Goal: Task Accomplishment & Management: Use online tool/utility

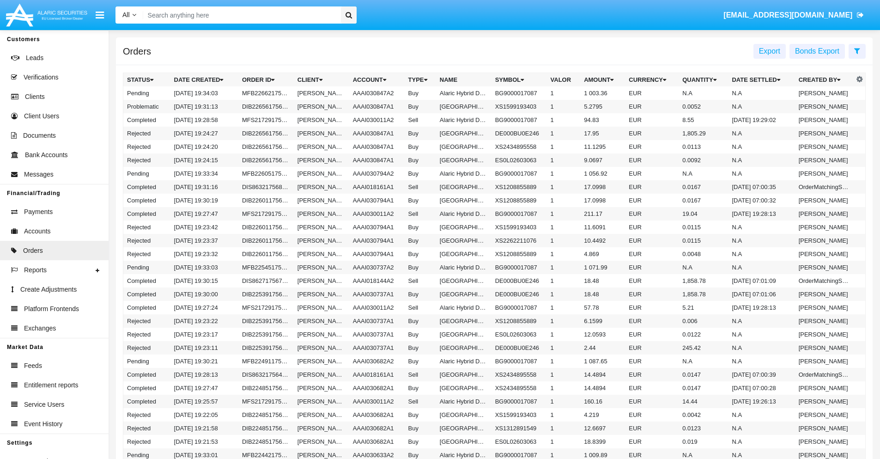
click at [770, 51] on span "Export" at bounding box center [769, 51] width 21 height 8
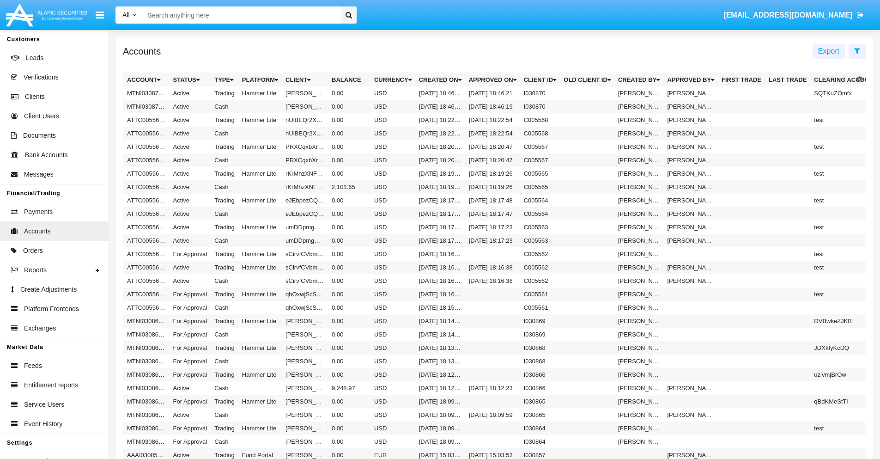
click at [829, 51] on span "Export" at bounding box center [828, 51] width 21 height 8
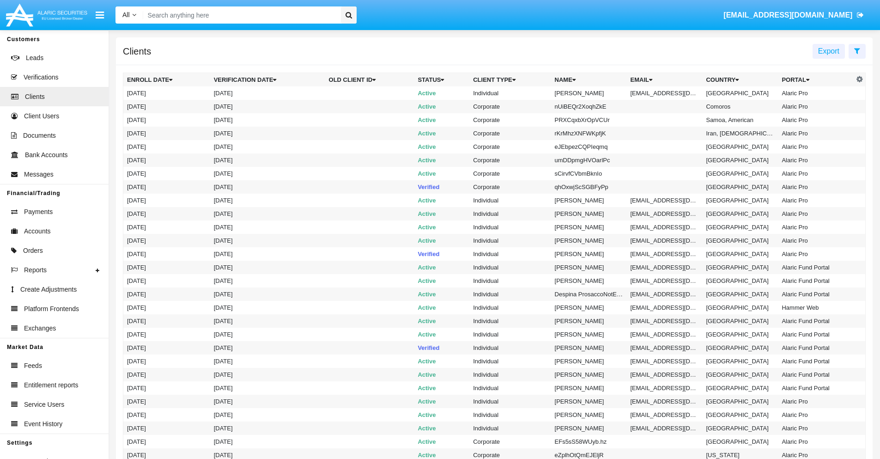
click at [829, 51] on span "Export" at bounding box center [828, 51] width 21 height 8
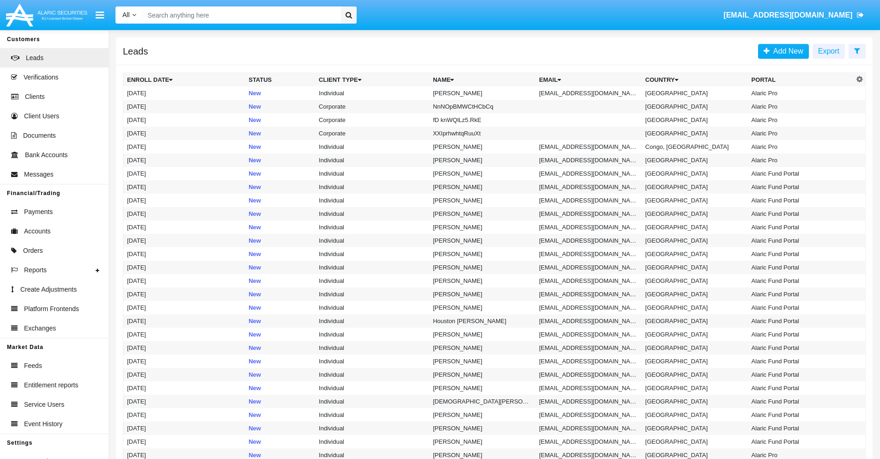
click at [829, 51] on span "Export" at bounding box center [828, 51] width 21 height 8
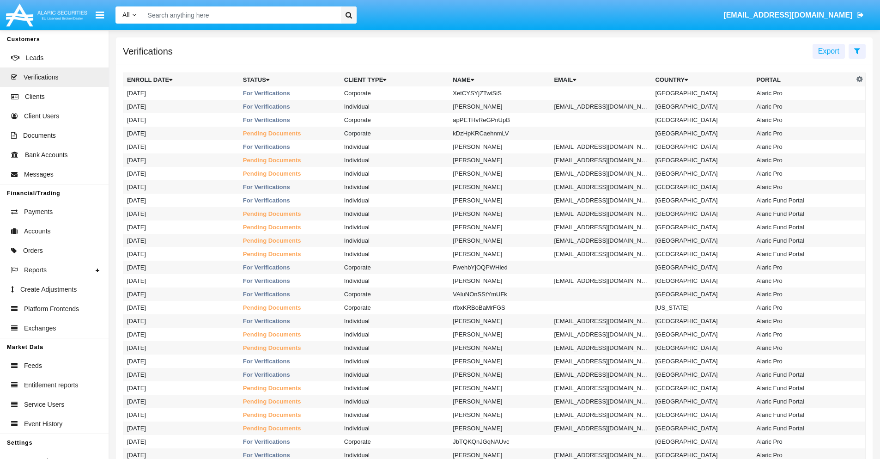
click at [829, 51] on span "Export" at bounding box center [828, 51] width 21 height 8
